Goal: Information Seeking & Learning: Compare options

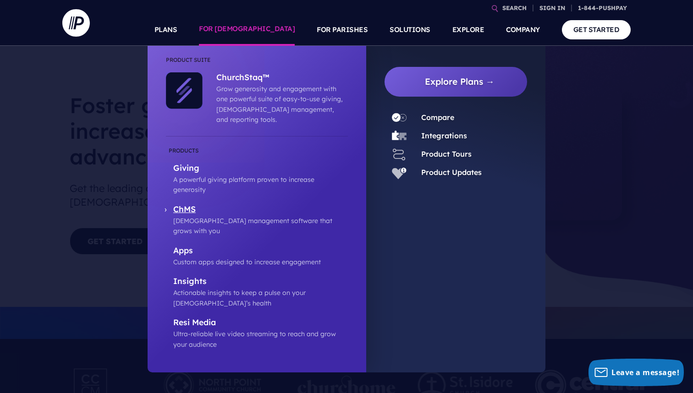
click at [186, 204] on p "ChMS" at bounding box center [260, 209] width 175 height 11
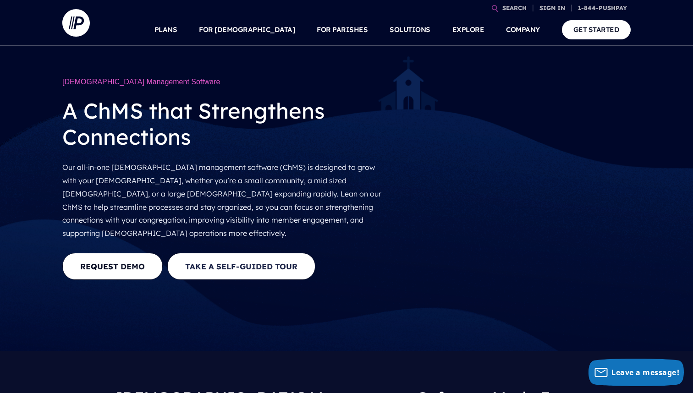
click at [272, 253] on button "Take a Self-guided Tour" at bounding box center [241, 266] width 148 height 27
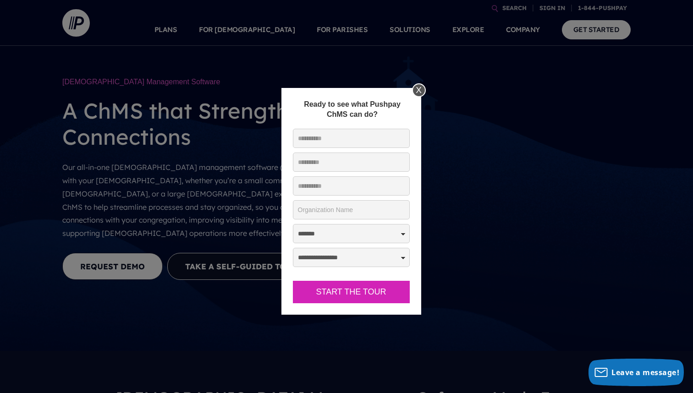
click at [416, 92] on div "X" at bounding box center [419, 90] width 14 height 14
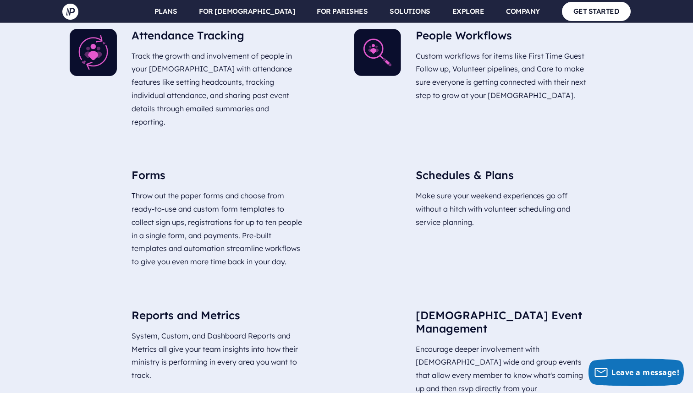
scroll to position [2428, 0]
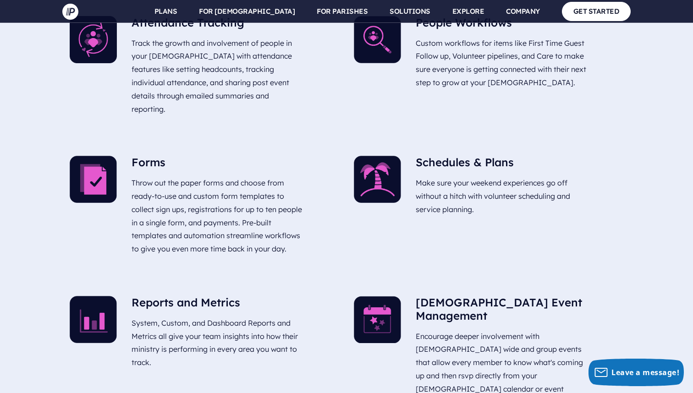
click at [453, 156] on h5 "Schedules & Plans" at bounding box center [501, 164] width 171 height 17
click at [365, 156] on img at bounding box center [377, 179] width 47 height 47
click at [448, 173] on p "Make sure your weekend experiences go off without a hitch with volunteer schedu…" at bounding box center [501, 196] width 171 height 47
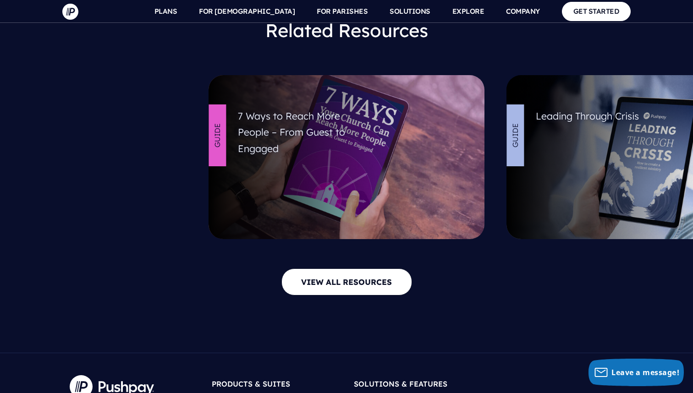
scroll to position [4004, 0]
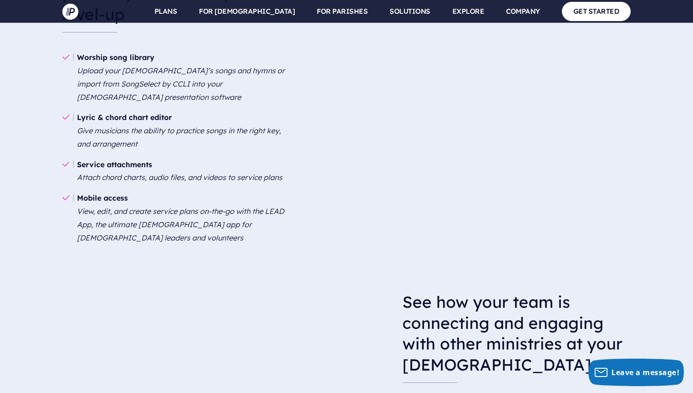
scroll to position [1082, 0]
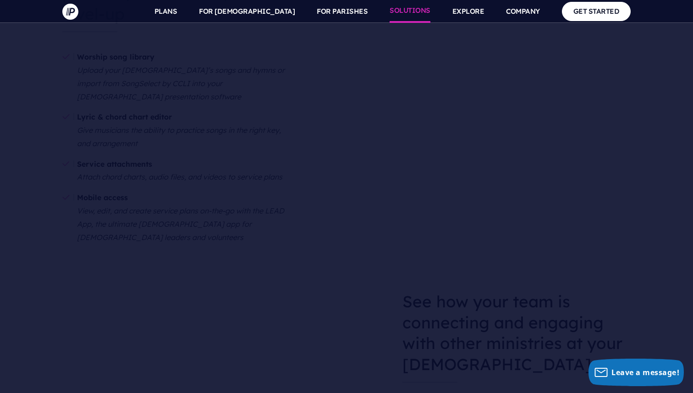
click at [405, 10] on link "SOLUTIONS" at bounding box center [409, 11] width 41 height 23
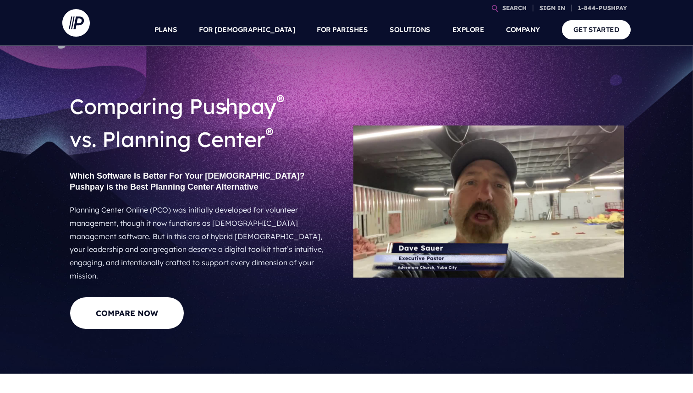
click at [344, 204] on div "Comparing Pushpay ® vs. Planning Center ® Which Software Is Better For Your [DE…" at bounding box center [204, 209] width 284 height 255
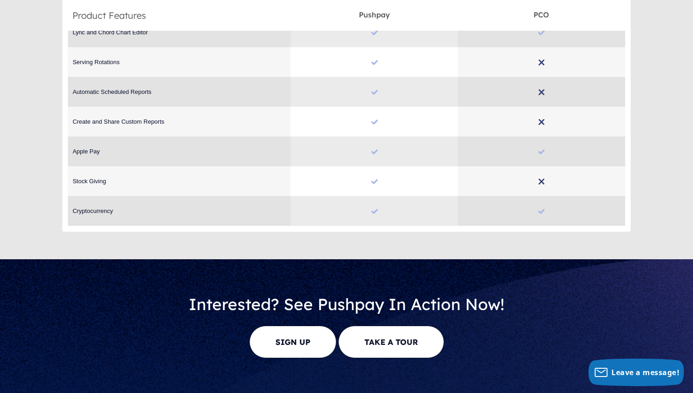
scroll to position [4116, 0]
